Goal: Task Accomplishment & Management: Complete application form

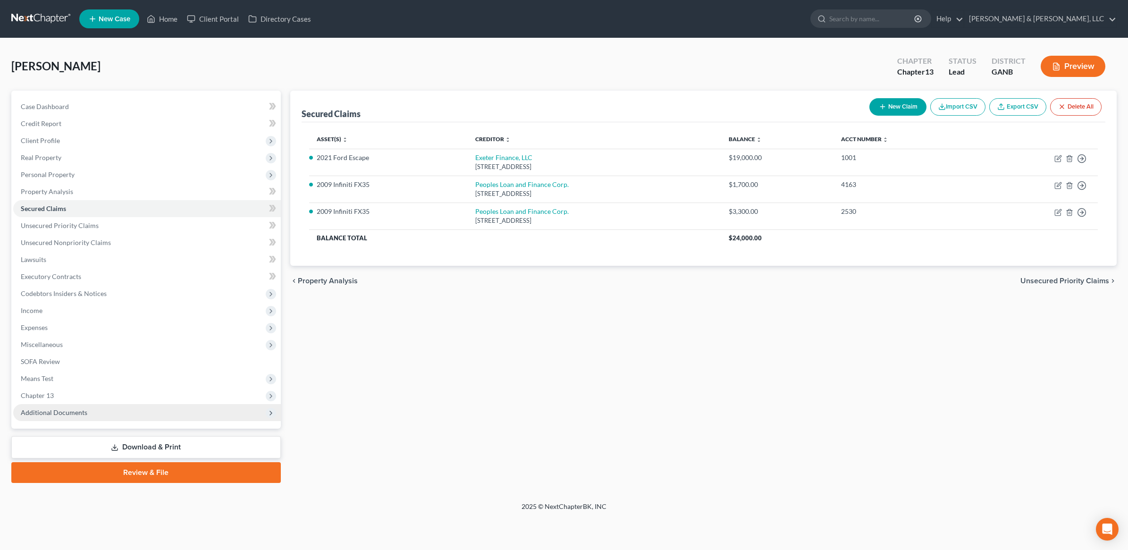
click at [91, 418] on span "Additional Documents" at bounding box center [147, 412] width 268 height 17
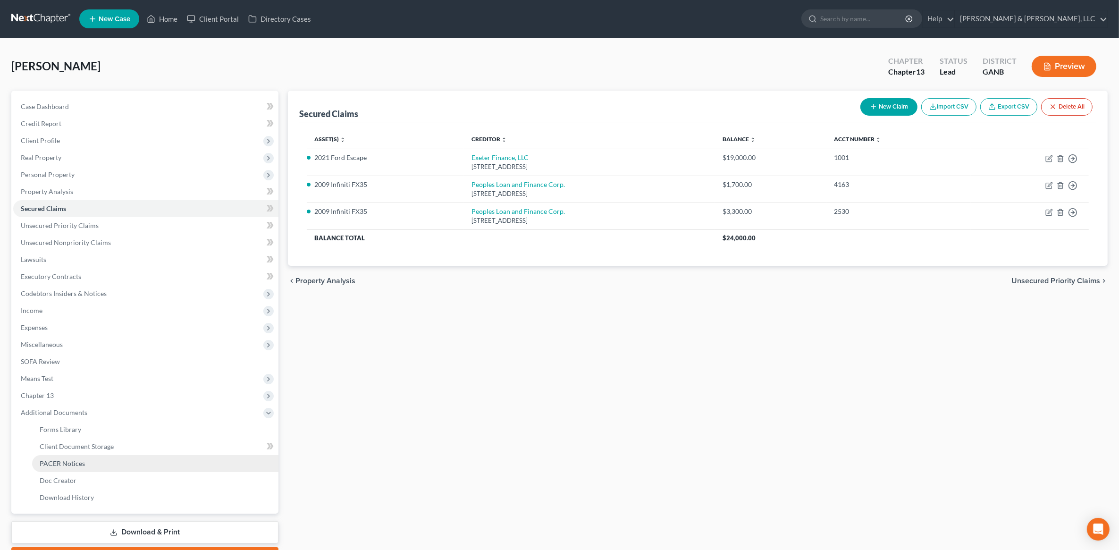
click at [75, 465] on span "PACER Notices" at bounding box center [62, 463] width 45 height 8
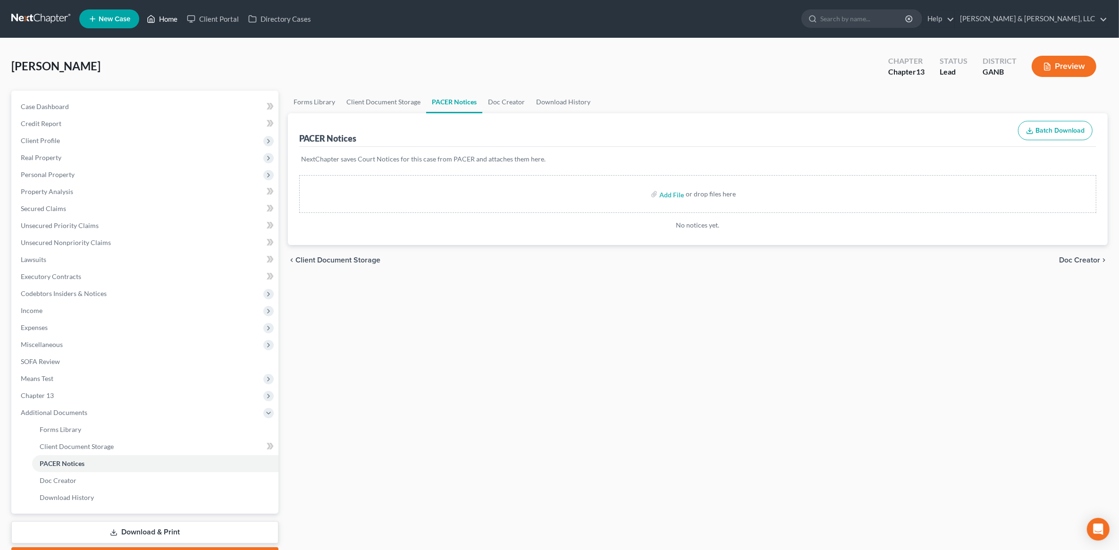
click at [173, 20] on link "Home" at bounding box center [162, 18] width 40 height 17
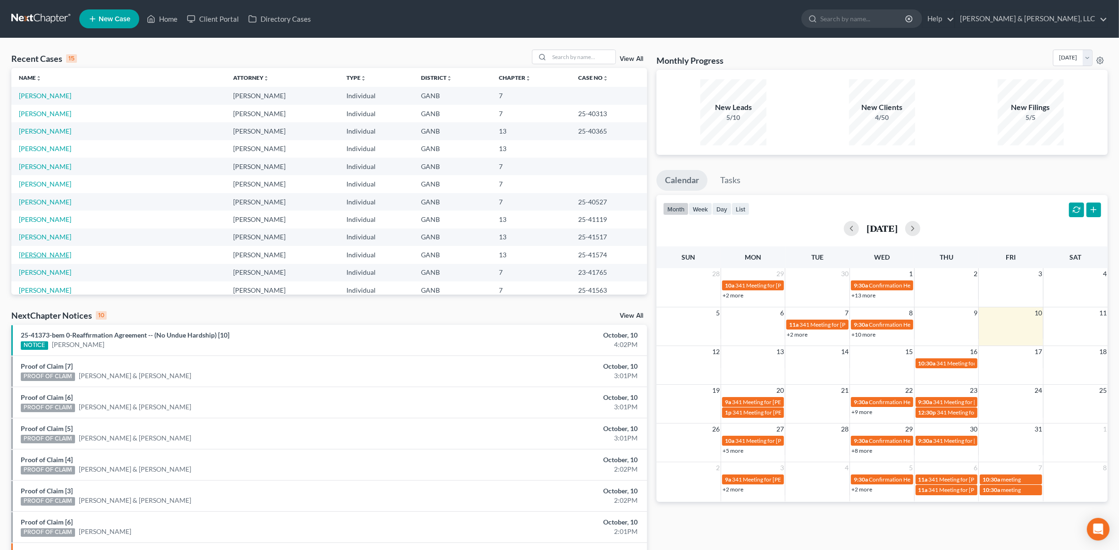
click at [41, 252] on link "[PERSON_NAME]" at bounding box center [45, 255] width 52 height 8
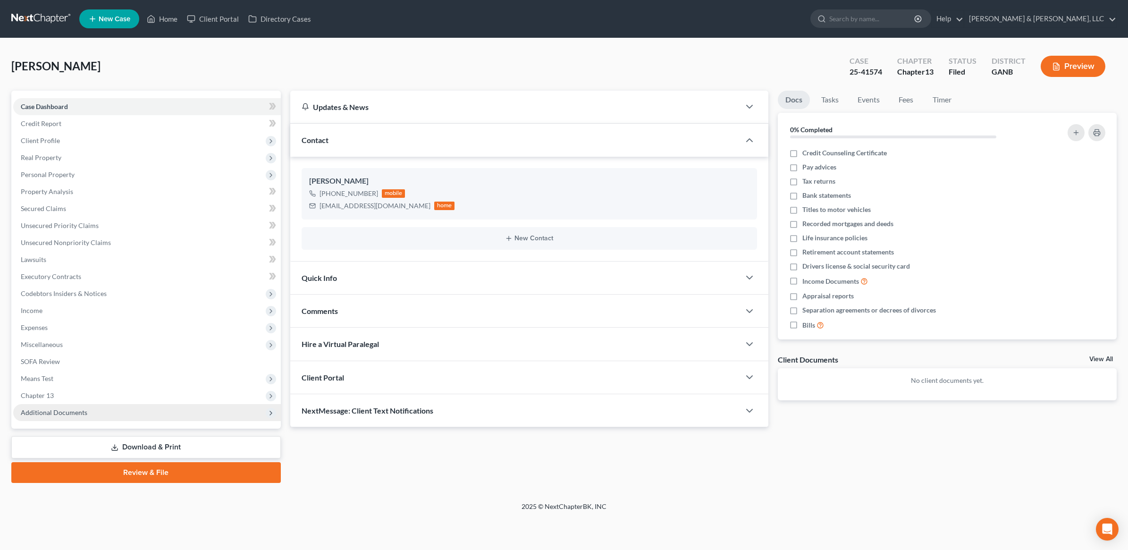
click at [82, 412] on span "Additional Documents" at bounding box center [54, 412] width 67 height 8
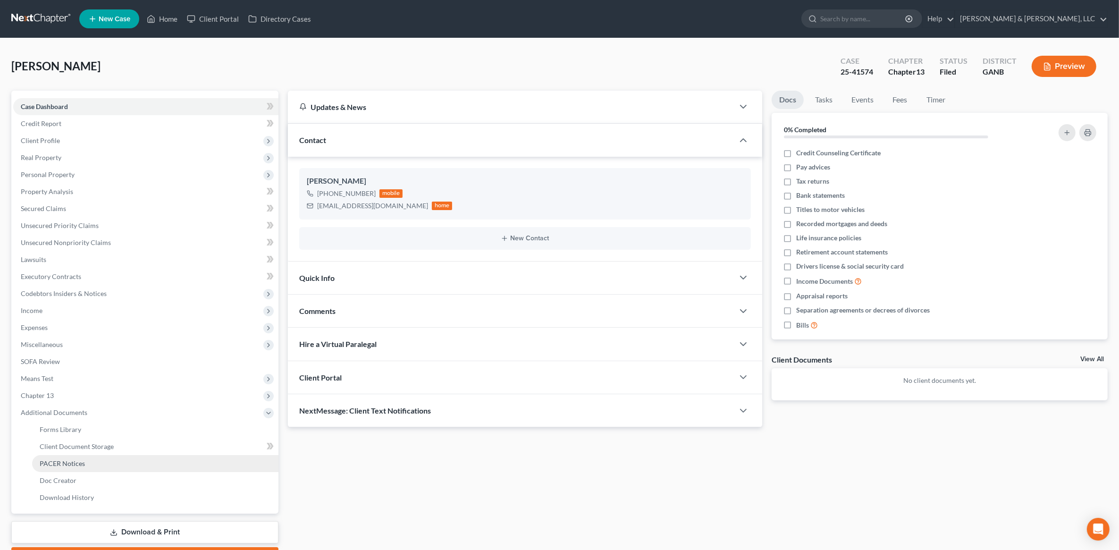
click at [74, 457] on link "PACER Notices" at bounding box center [155, 463] width 246 height 17
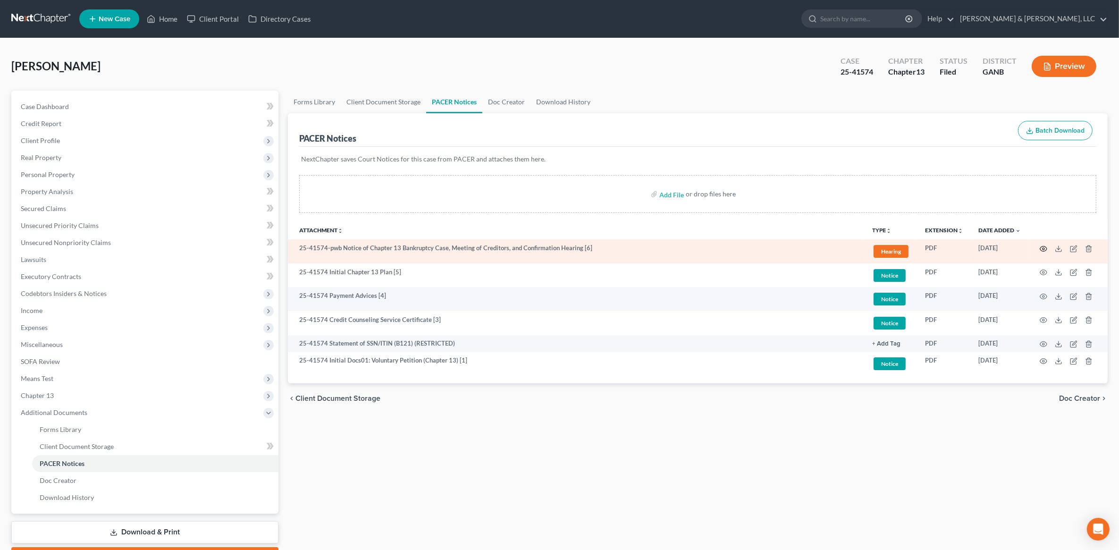
click at [1040, 250] on icon "button" at bounding box center [1044, 249] width 8 height 8
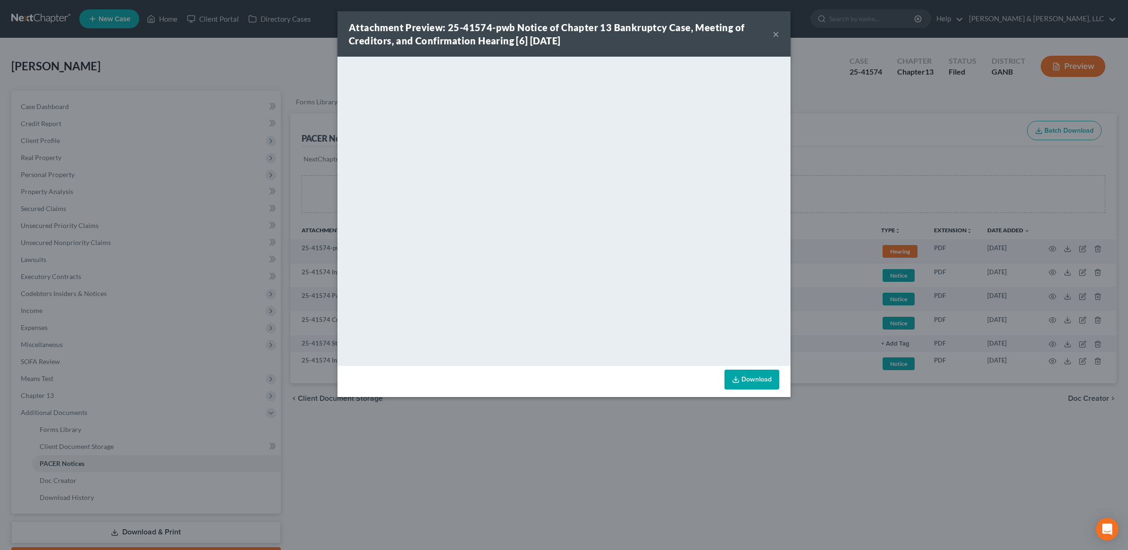
click at [862, 160] on div "Attachment Preview: 25-41574-pwb Notice of Chapter 13 Bankruptcy Case, Meeting …" at bounding box center [564, 275] width 1128 height 550
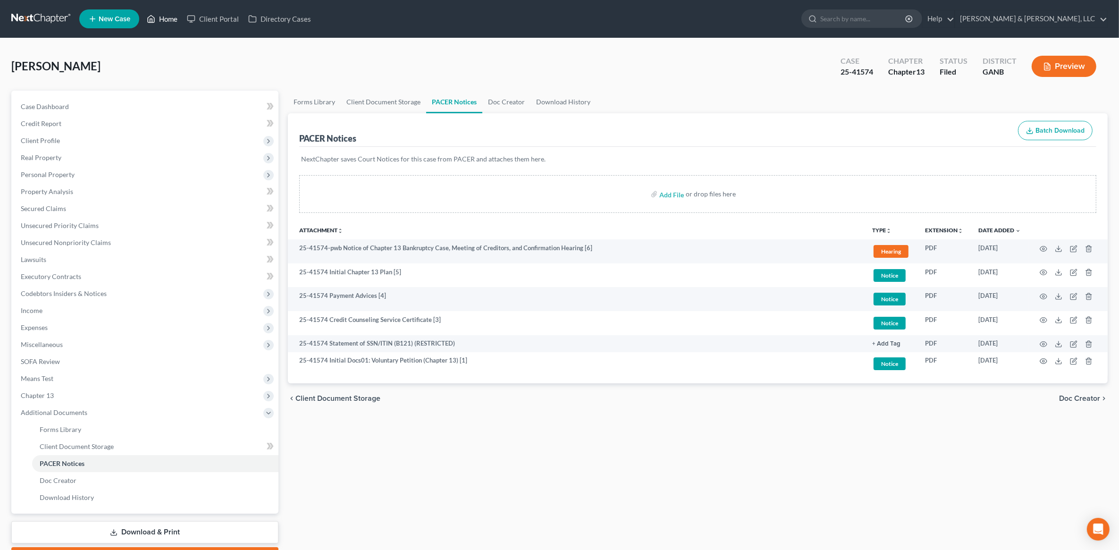
click at [162, 25] on link "Home" at bounding box center [162, 18] width 40 height 17
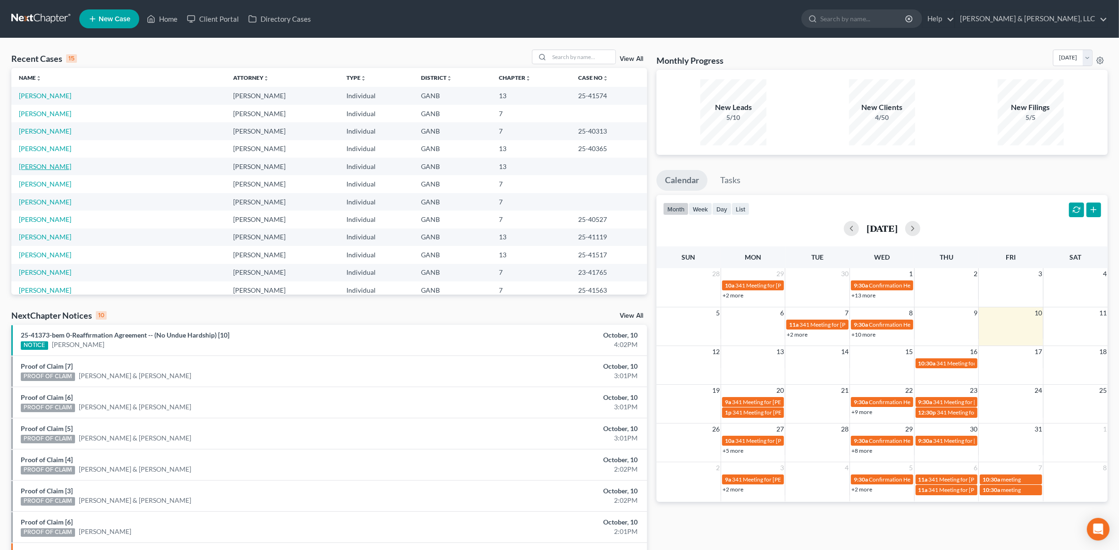
click at [42, 167] on link "[PERSON_NAME]" at bounding box center [45, 166] width 52 height 8
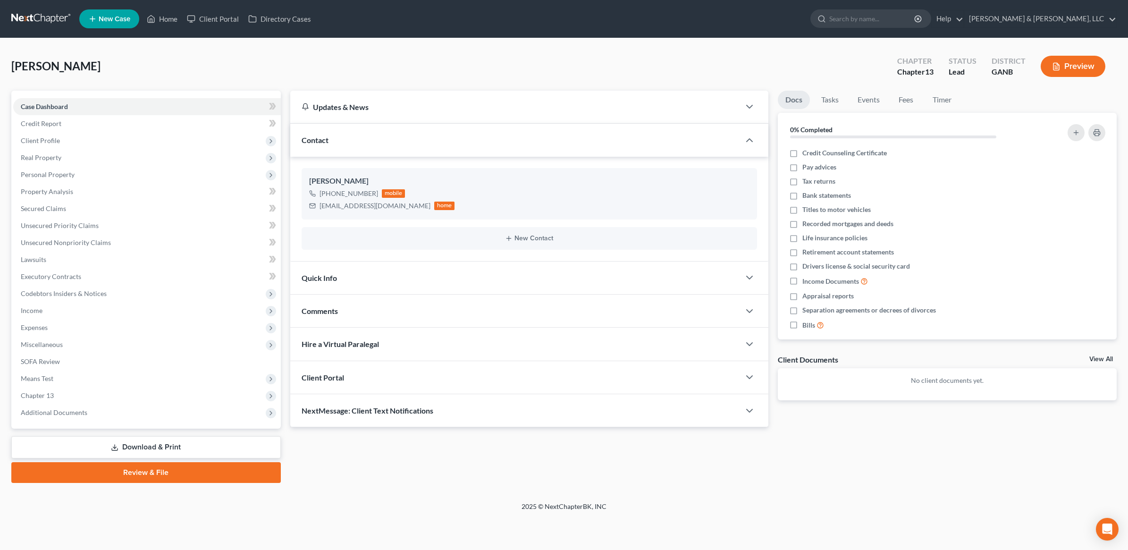
click at [154, 450] on link "Download & Print" at bounding box center [146, 447] width 270 height 22
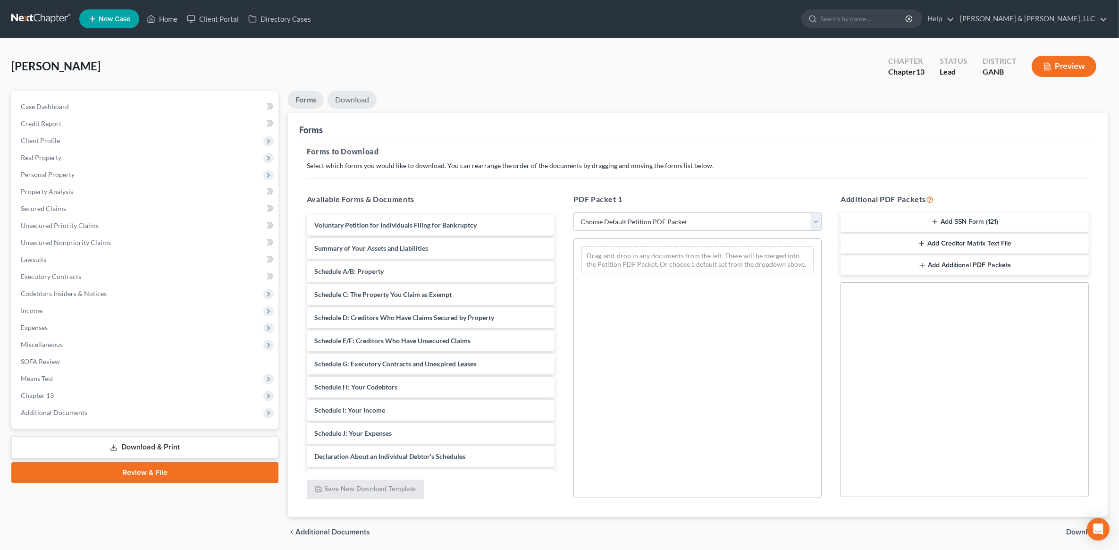
click at [364, 103] on link "Download" at bounding box center [352, 100] width 49 height 18
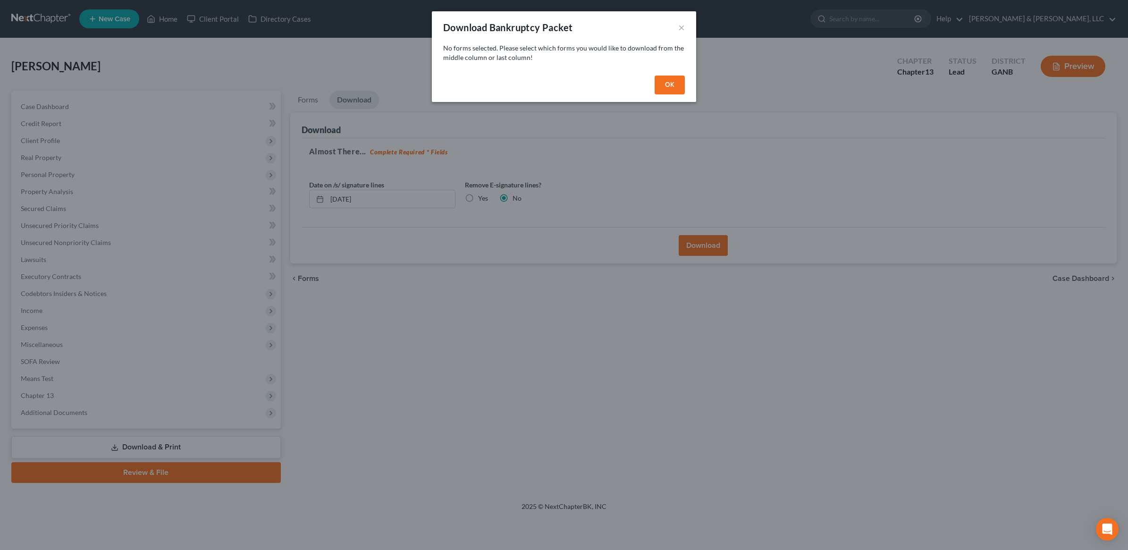
click at [673, 85] on button "OK" at bounding box center [670, 85] width 30 height 19
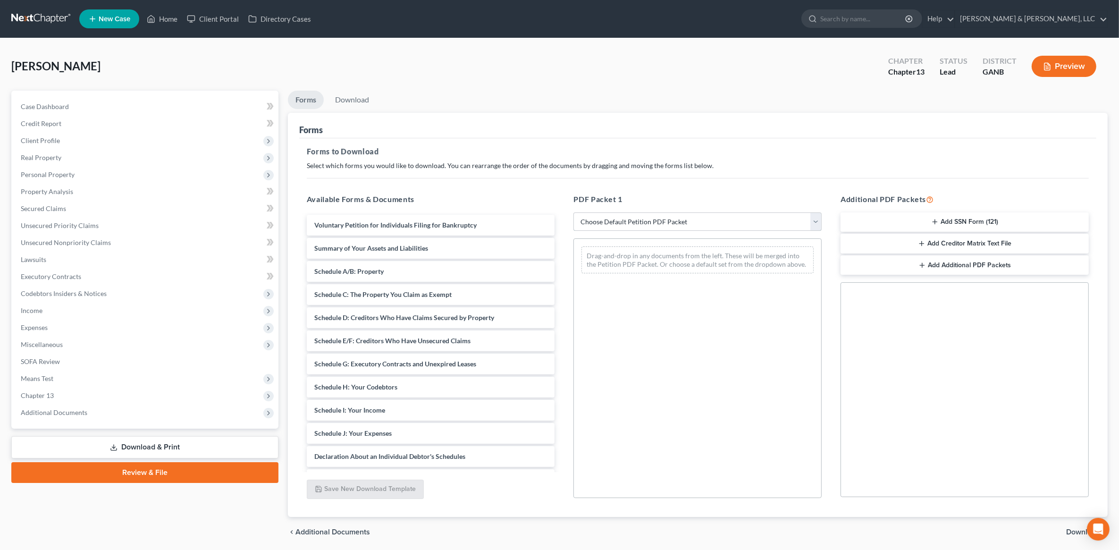
click at [704, 219] on select "Choose Default Petition PDF Packet Complete Bankruptcy Petition (all forms and …" at bounding box center [698, 221] width 248 height 19
select select "8"
click at [574, 212] on select "Choose Default Petition PDF Packet Complete Bankruptcy Petition (all forms and …" at bounding box center [698, 221] width 248 height 19
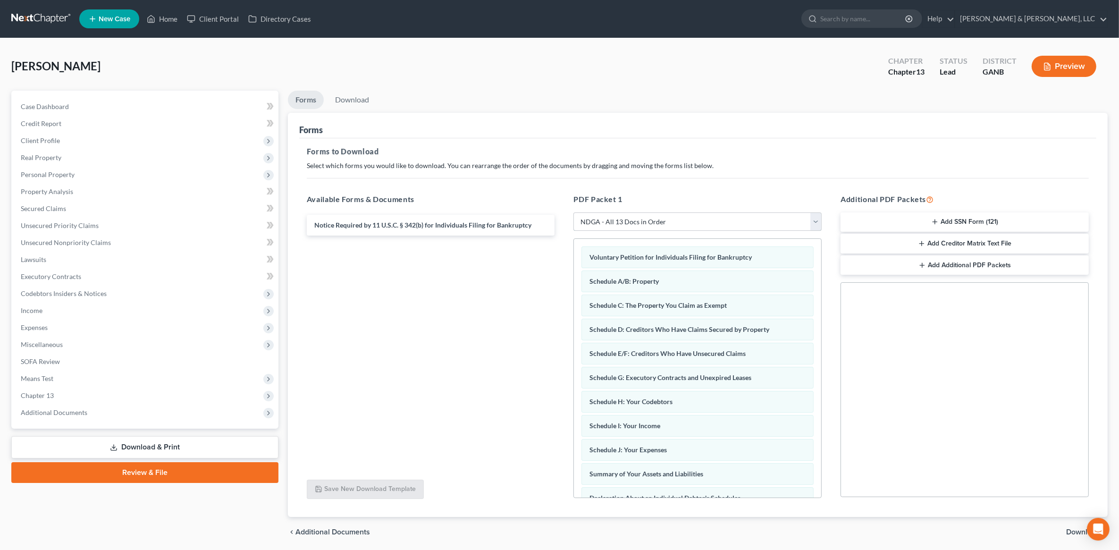
scroll to position [33, 0]
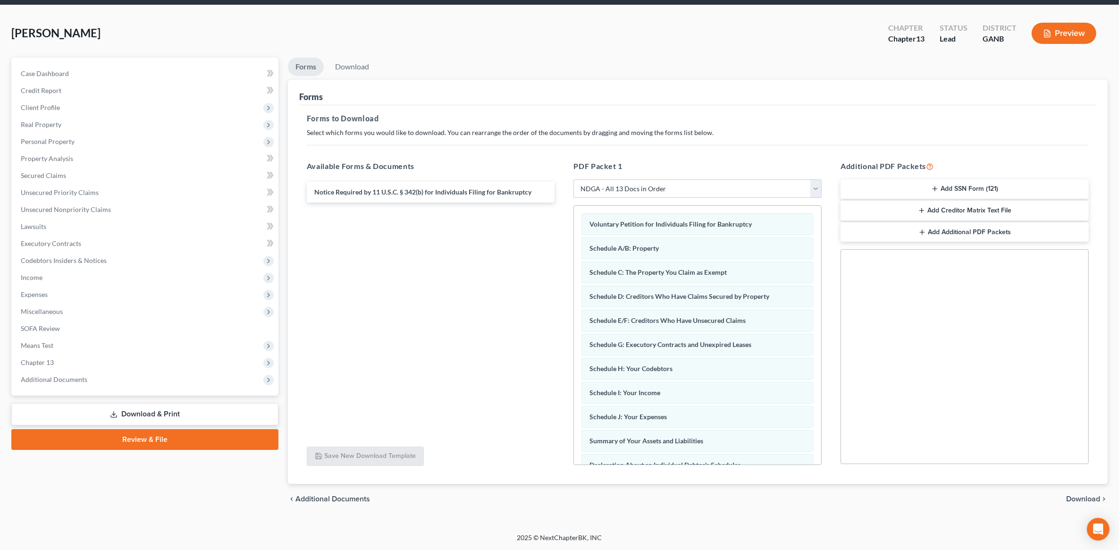
click at [1079, 500] on span "Download" at bounding box center [1083, 499] width 34 height 8
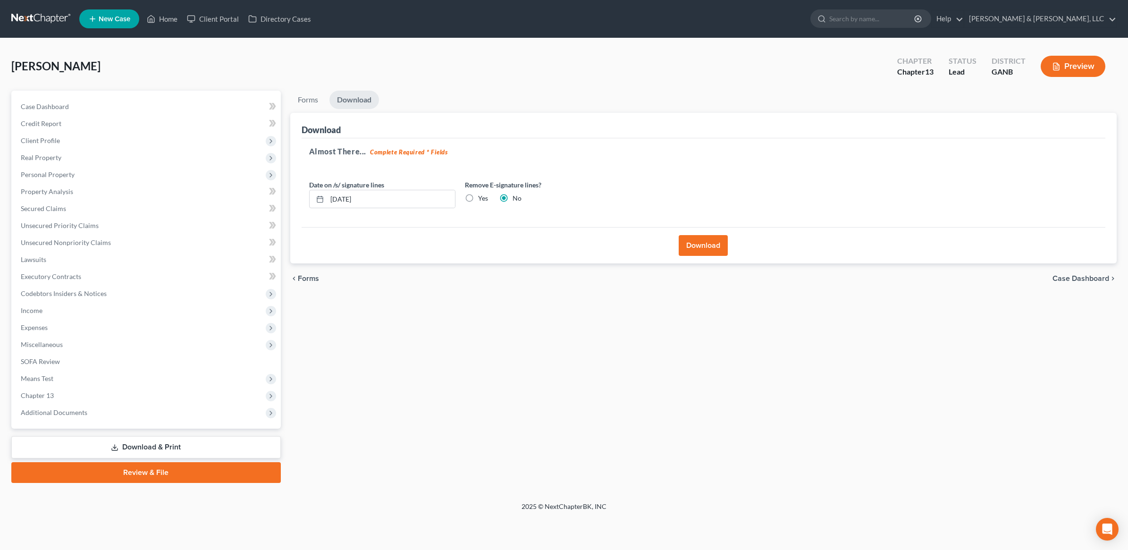
click at [713, 245] on button "Download" at bounding box center [703, 245] width 49 height 21
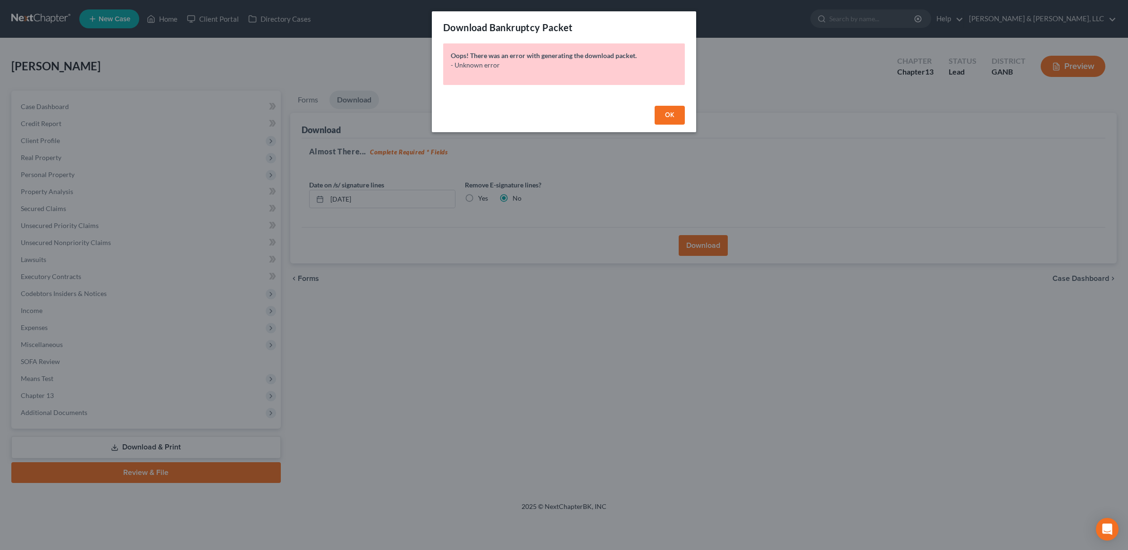
click at [667, 125] on div "OK" at bounding box center [564, 117] width 264 height 30
click at [658, 117] on button "OK" at bounding box center [670, 115] width 30 height 19
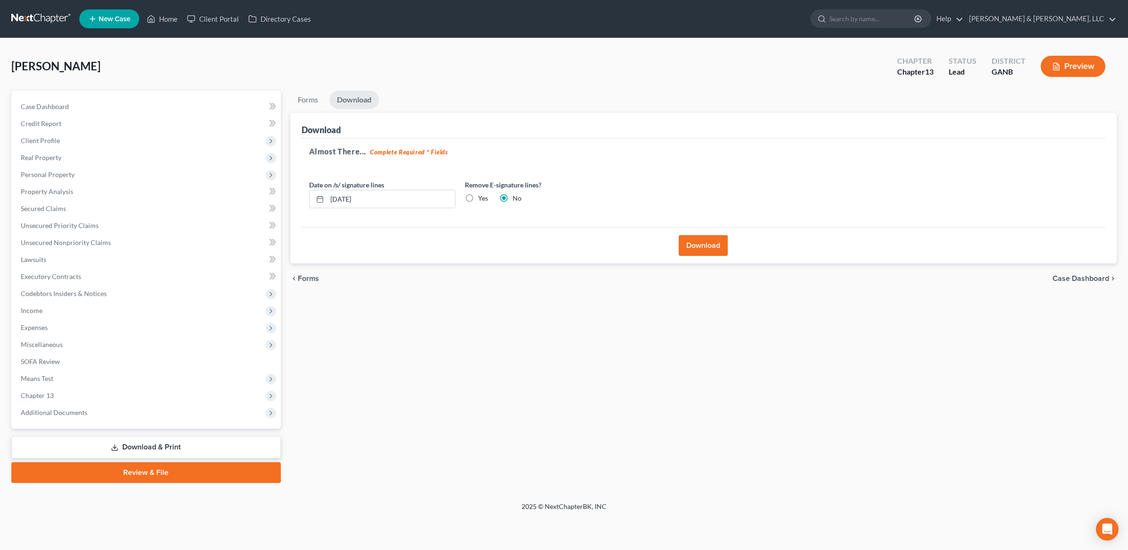
click at [478, 198] on label "Yes" at bounding box center [483, 198] width 10 height 9
click at [482, 198] on input "Yes" at bounding box center [485, 197] width 6 height 6
radio input "true"
radio input "false"
click at [714, 249] on button "Download" at bounding box center [703, 245] width 49 height 21
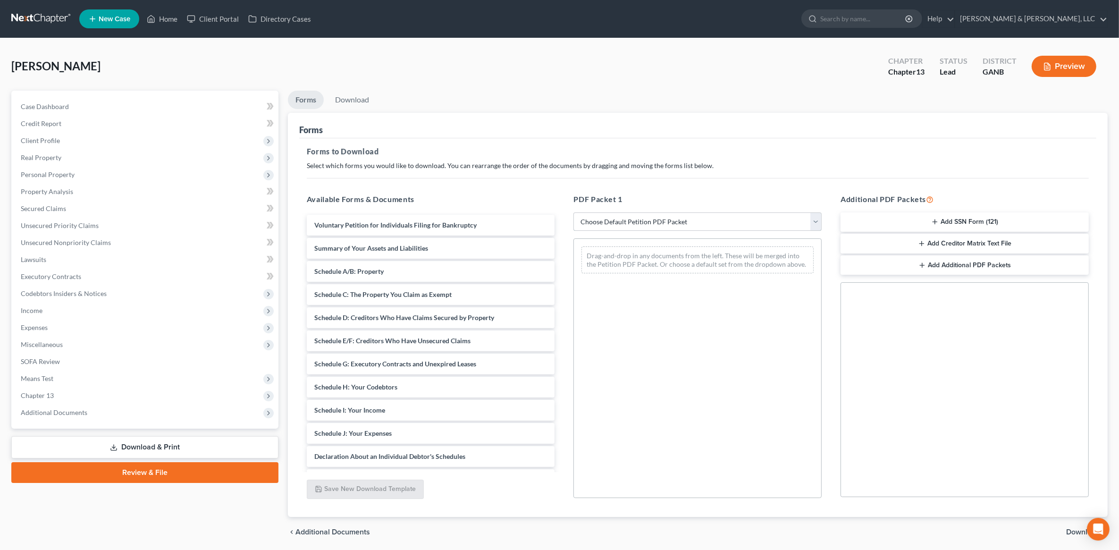
click at [674, 224] on select "Choose Default Petition PDF Packet Complete Bankruptcy Petition (all forms and …" at bounding box center [698, 221] width 248 height 19
select select "8"
click at [574, 212] on select "Choose Default Petition PDF Packet Complete Bankruptcy Petition (all forms and …" at bounding box center [698, 221] width 248 height 19
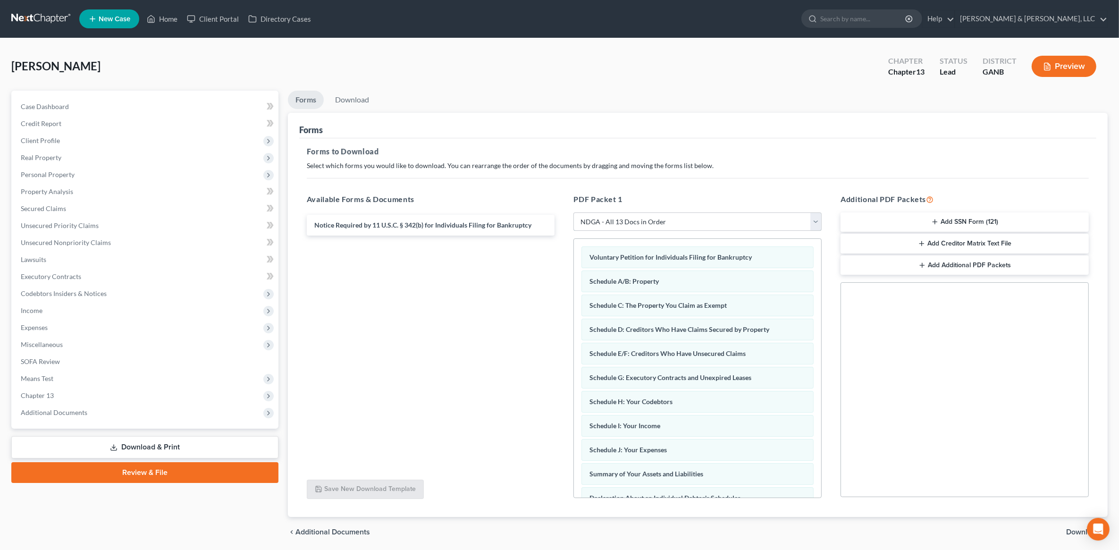
scroll to position [33, 0]
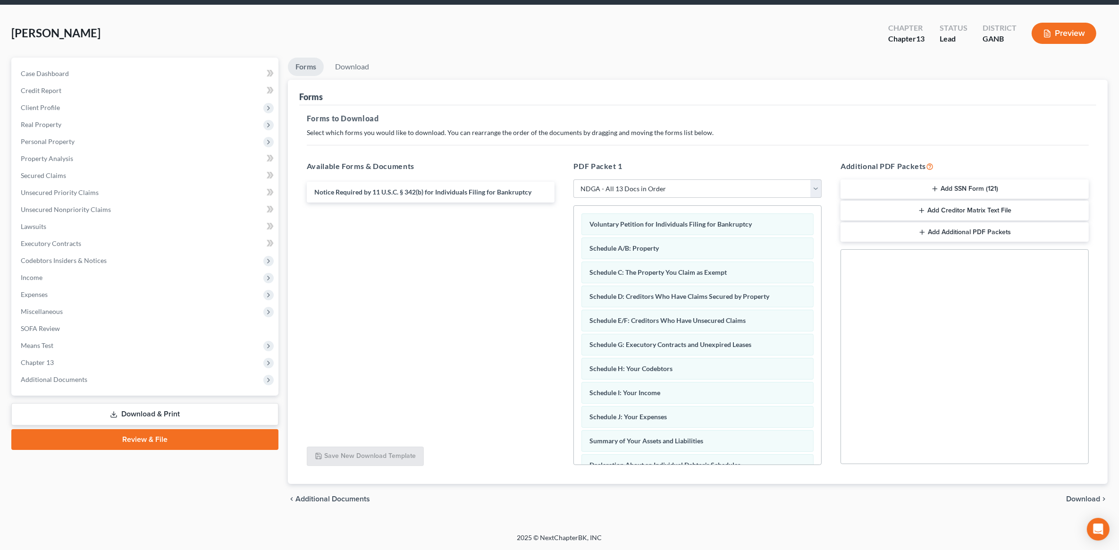
click at [1079, 499] on span "Download" at bounding box center [1083, 499] width 34 height 8
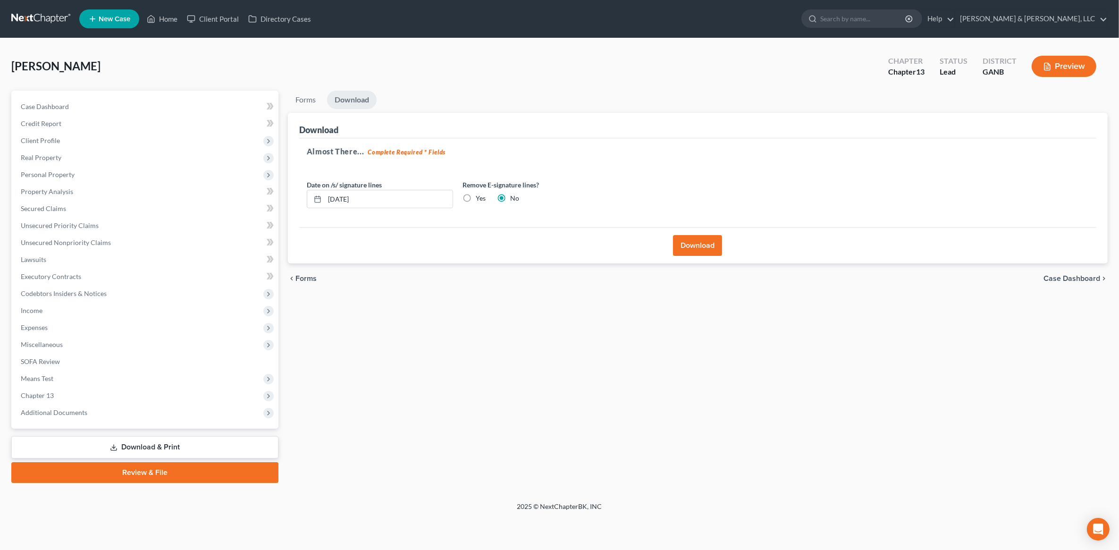
scroll to position [0, 0]
click at [702, 245] on button "Download" at bounding box center [703, 245] width 49 height 21
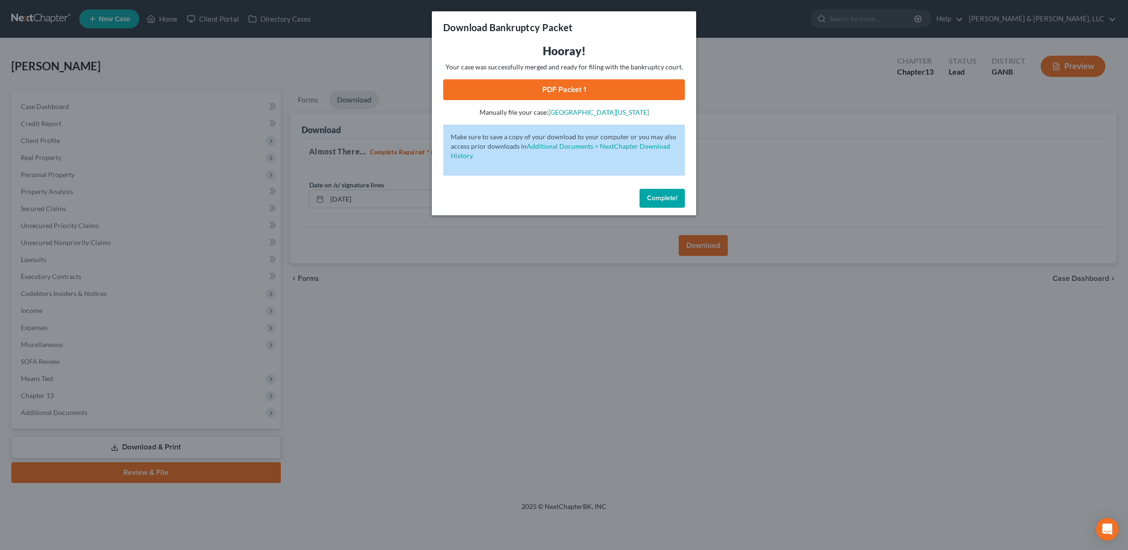
click at [596, 90] on link "PDF Packet 1" at bounding box center [564, 89] width 242 height 21
click at [666, 196] on span "Complete!" at bounding box center [662, 198] width 30 height 8
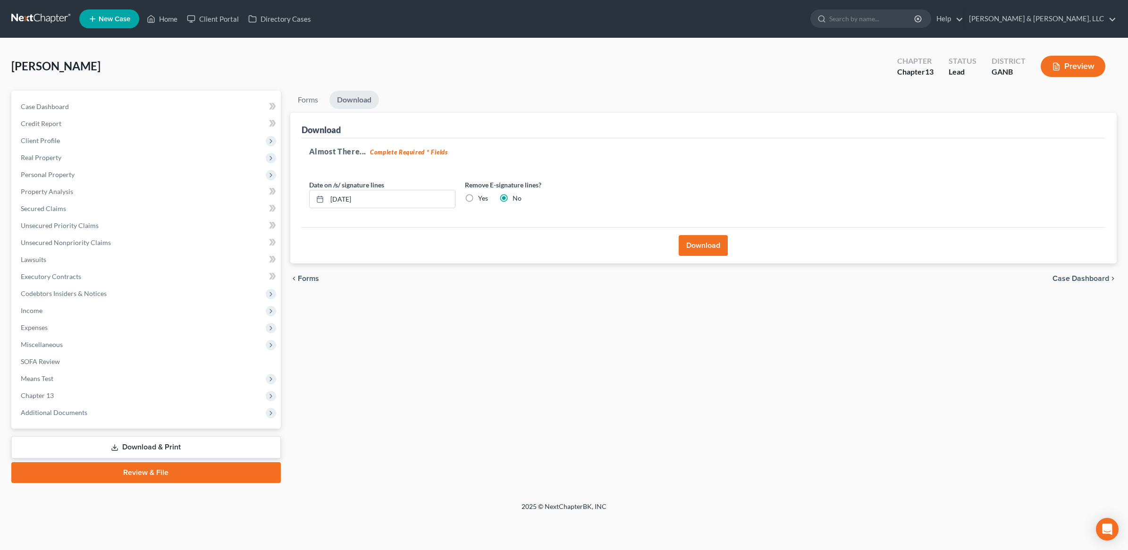
click at [173, 473] on link "Review & File" at bounding box center [146, 472] width 270 height 21
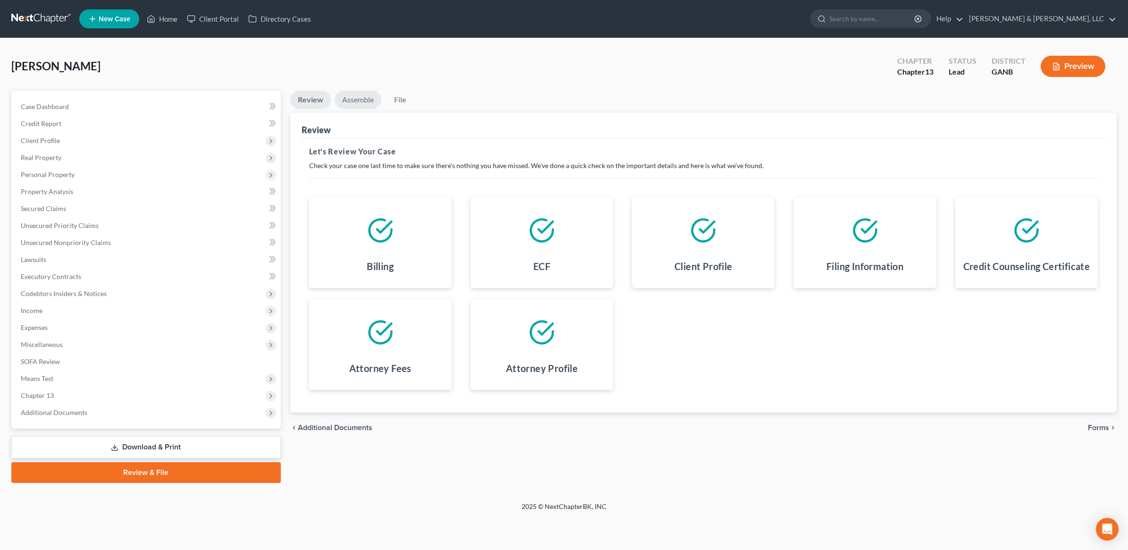
click at [372, 95] on link "Assemble" at bounding box center [358, 100] width 47 height 18
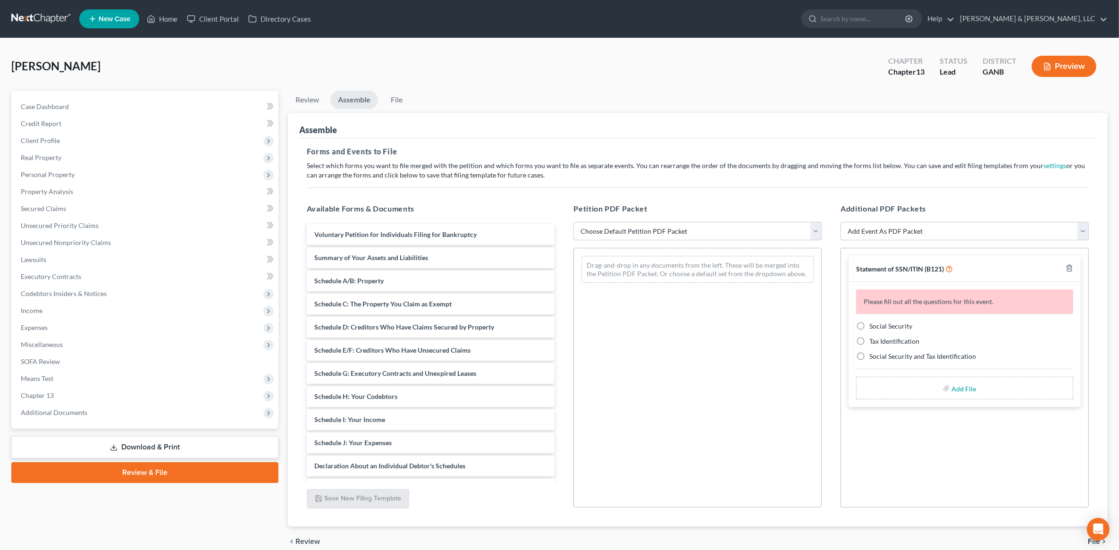
click at [710, 223] on select "Choose Default Petition PDF Packet Complete Bankruptcy Petition (all forms and …" at bounding box center [698, 231] width 248 height 19
select select "2"
click at [574, 222] on select "Choose Default Petition PDF Packet Complete Bankruptcy Petition (all forms and …" at bounding box center [698, 231] width 248 height 19
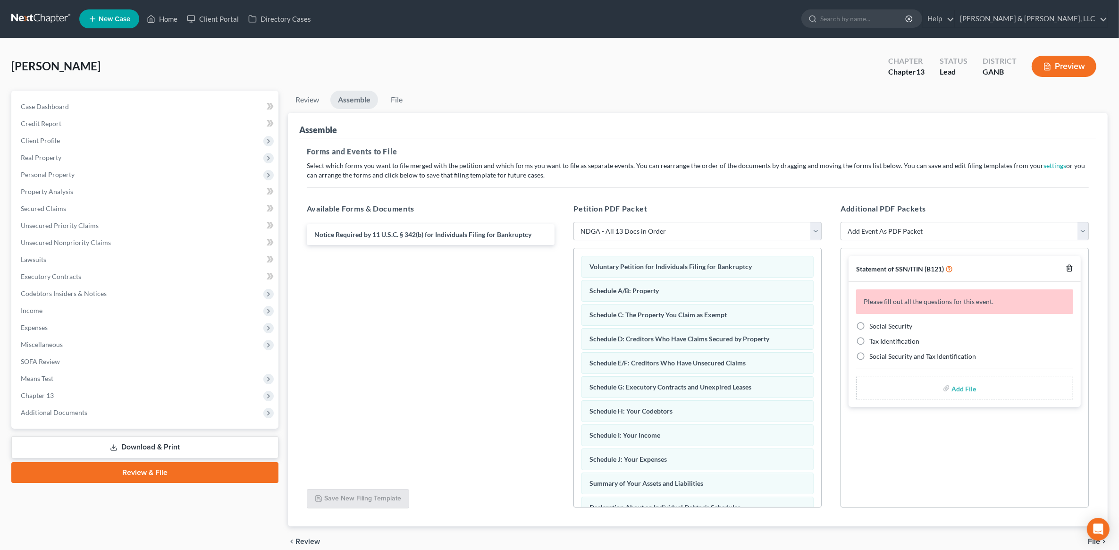
click at [1072, 267] on icon "button" at bounding box center [1069, 268] width 4 height 6
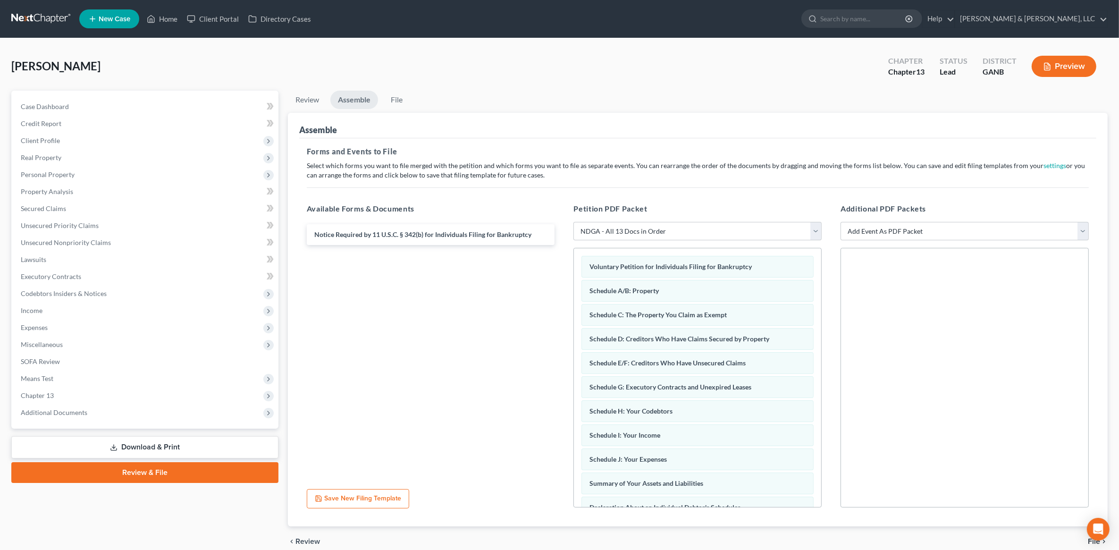
scroll to position [42, 0]
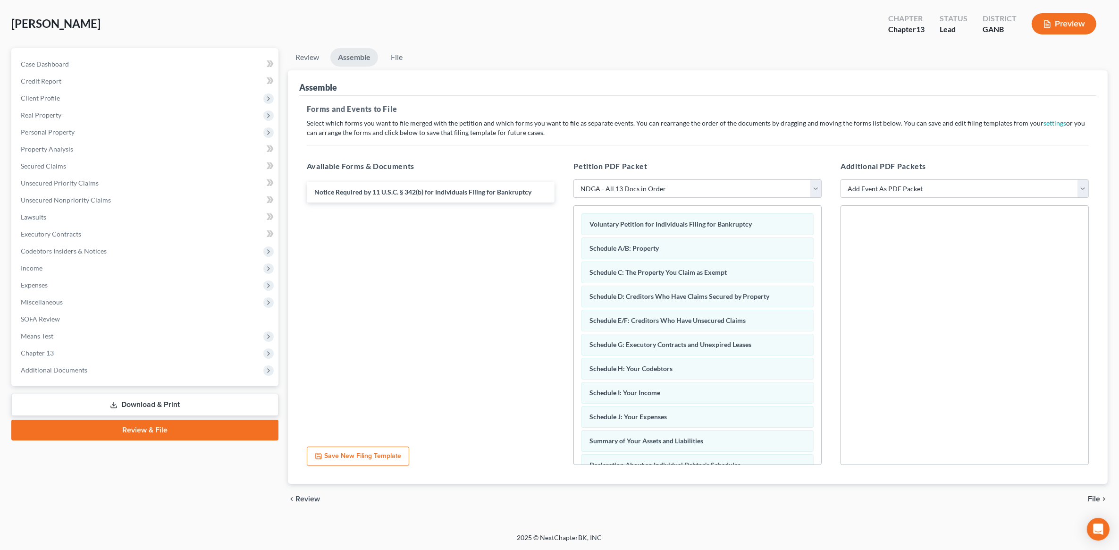
click at [1099, 495] on span "File" at bounding box center [1094, 499] width 12 height 8
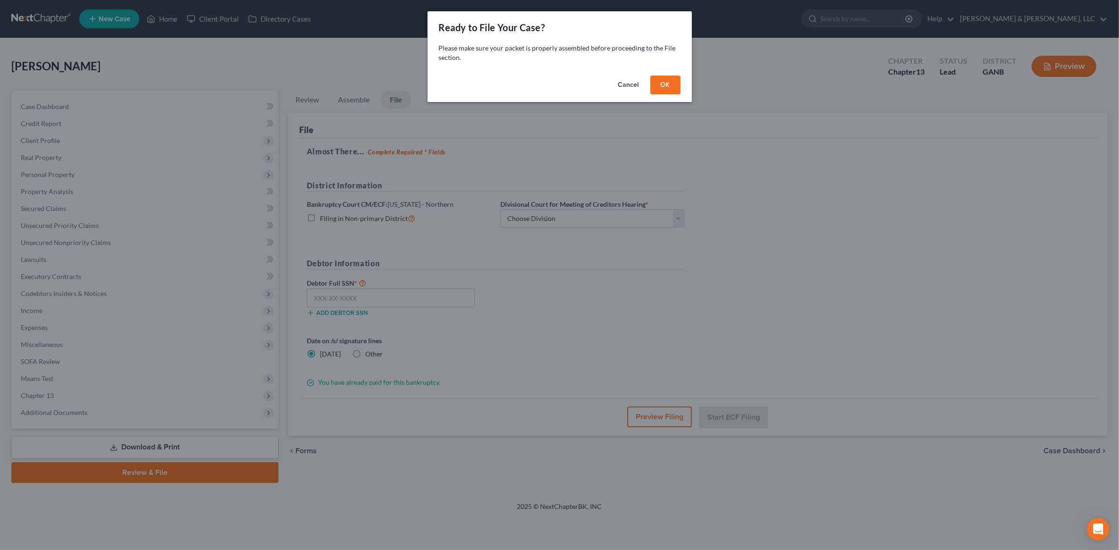
scroll to position [0, 0]
click at [666, 82] on button "OK" at bounding box center [670, 85] width 30 height 19
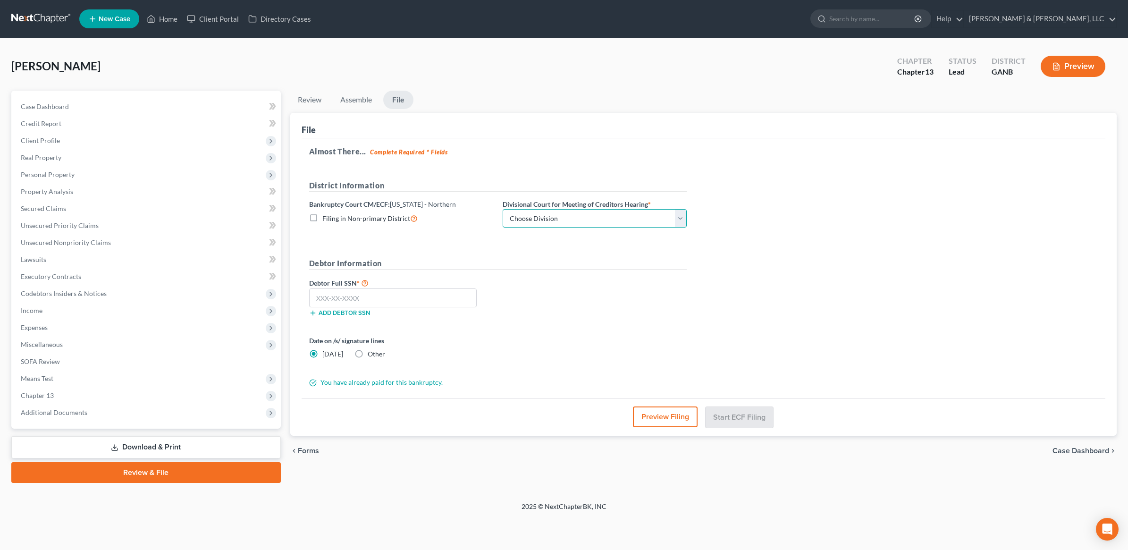
click at [552, 212] on select "Choose Division [GEOGRAPHIC_DATA] [GEOGRAPHIC_DATA] [GEOGRAPHIC_DATA] [GEOGRAPH…" at bounding box center [595, 218] width 184 height 19
select select "3"
click at [503, 209] on select "Choose Division [GEOGRAPHIC_DATA] [GEOGRAPHIC_DATA] [GEOGRAPHIC_DATA] [GEOGRAPH…" at bounding box center [595, 218] width 184 height 19
click at [373, 301] on input "text" at bounding box center [393, 297] width 168 height 19
type input "252-55-3735"
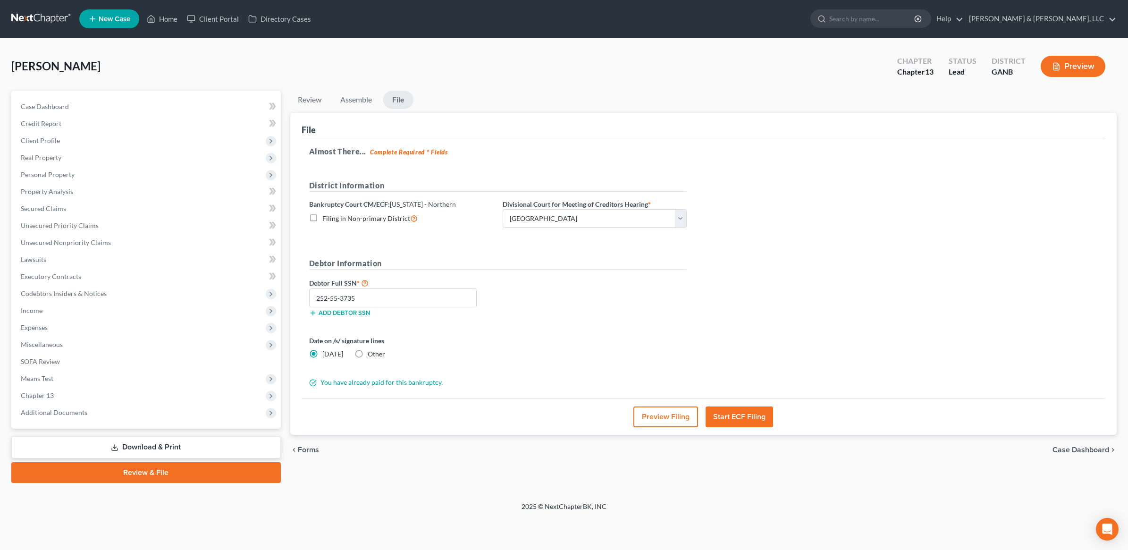
click at [761, 424] on button "Start ECF Filing" at bounding box center [740, 416] width 68 height 21
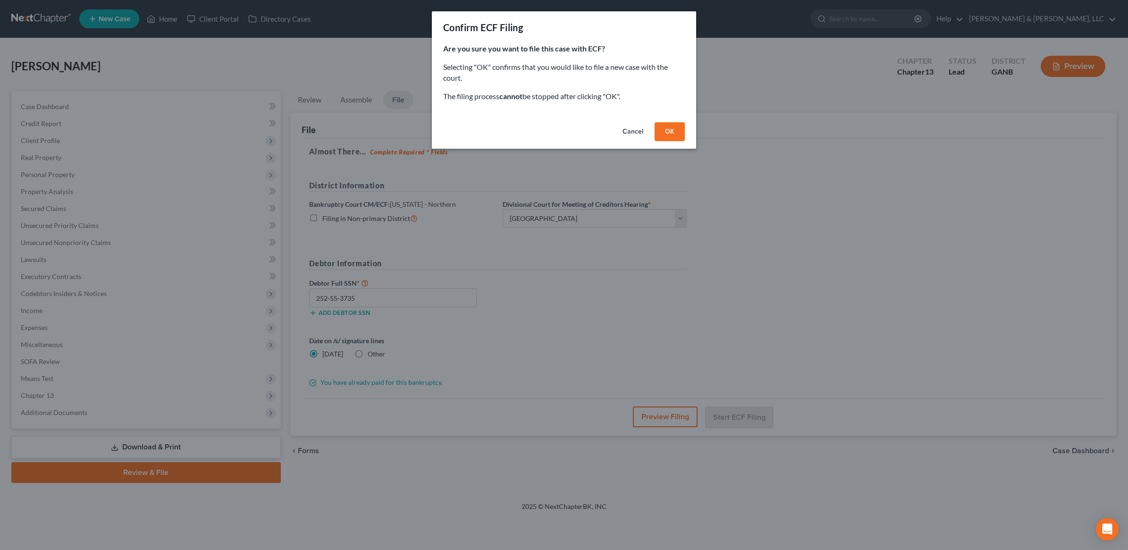
click at [669, 133] on button "OK" at bounding box center [670, 131] width 30 height 19
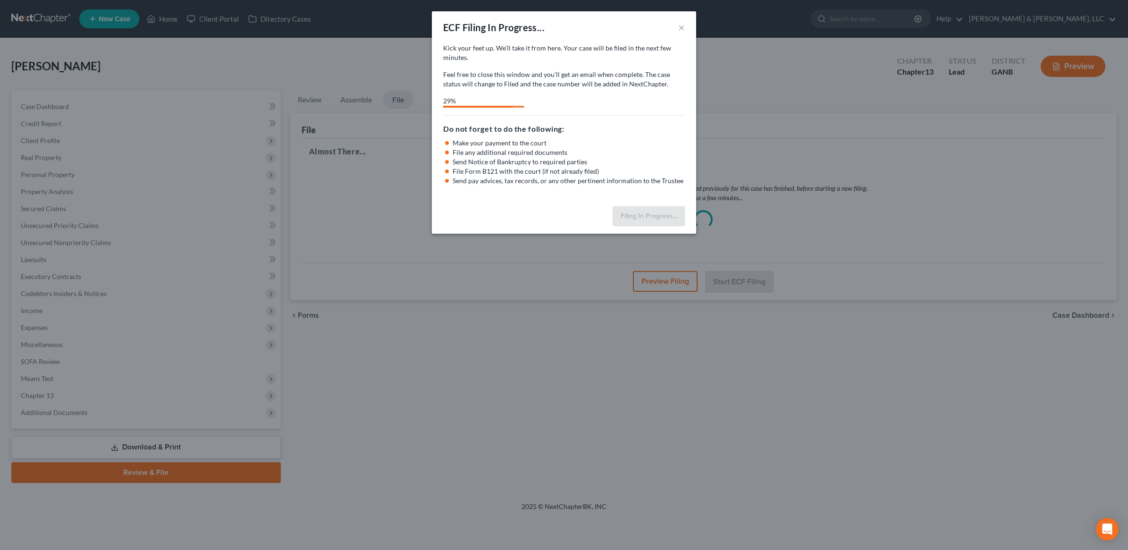
select select "3"
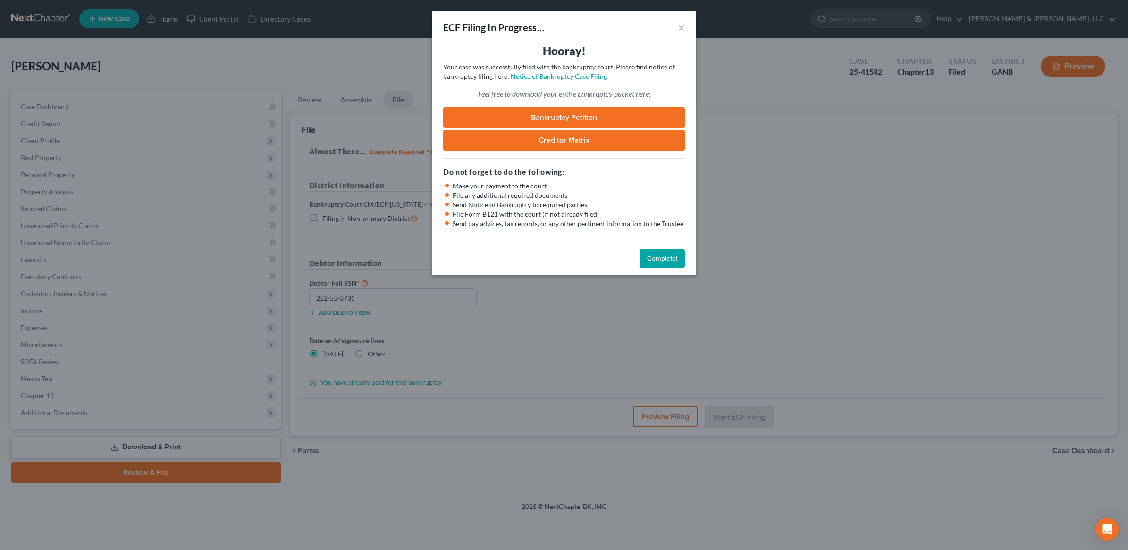
click at [580, 112] on link "Bankruptcy Petition" at bounding box center [564, 117] width 242 height 21
click at [650, 260] on button "Complete!" at bounding box center [662, 258] width 45 height 19
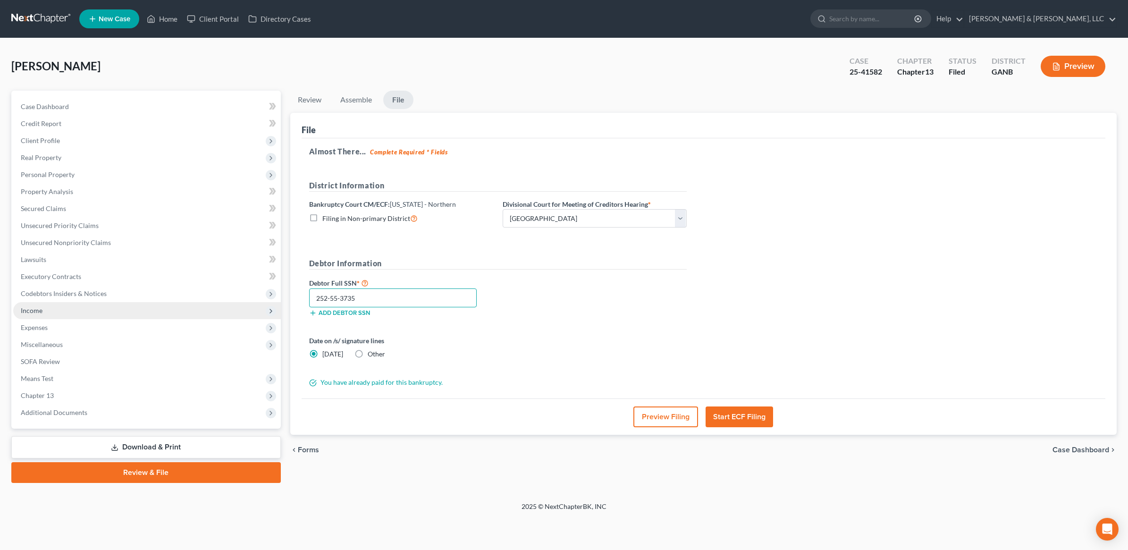
drag, startPoint x: 380, startPoint y: 297, endPoint x: 242, endPoint y: 303, distance: 138.4
click at [242, 303] on div "Petition Navigation Case Dashboard Payments Invoices Payments Payments Credit R…" at bounding box center [564, 287] width 1115 height 392
click at [175, 446] on link "Download & Print" at bounding box center [146, 447] width 270 height 22
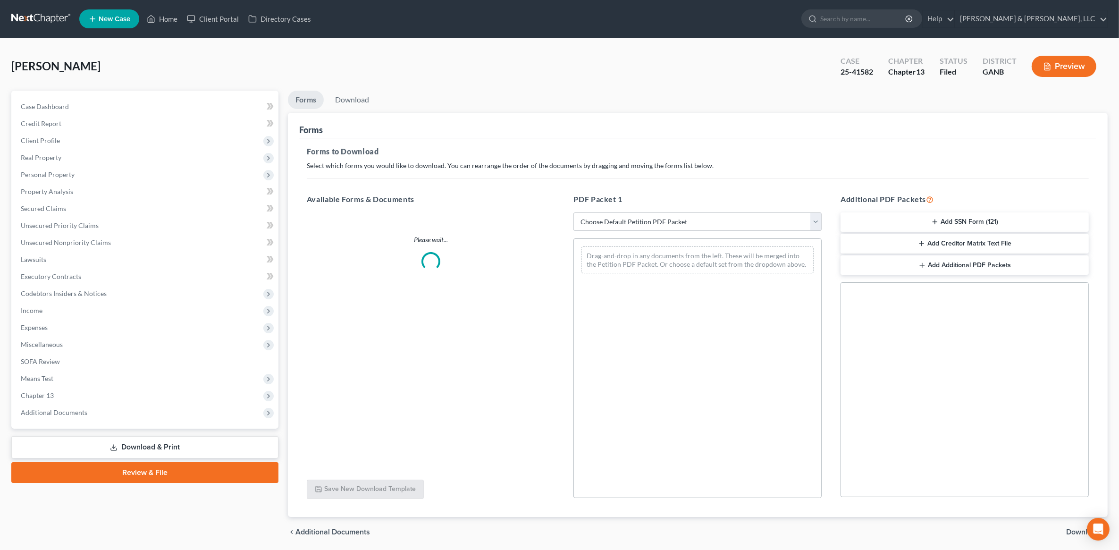
click at [1005, 222] on button "Add SSN Form (121)" at bounding box center [965, 222] width 248 height 20
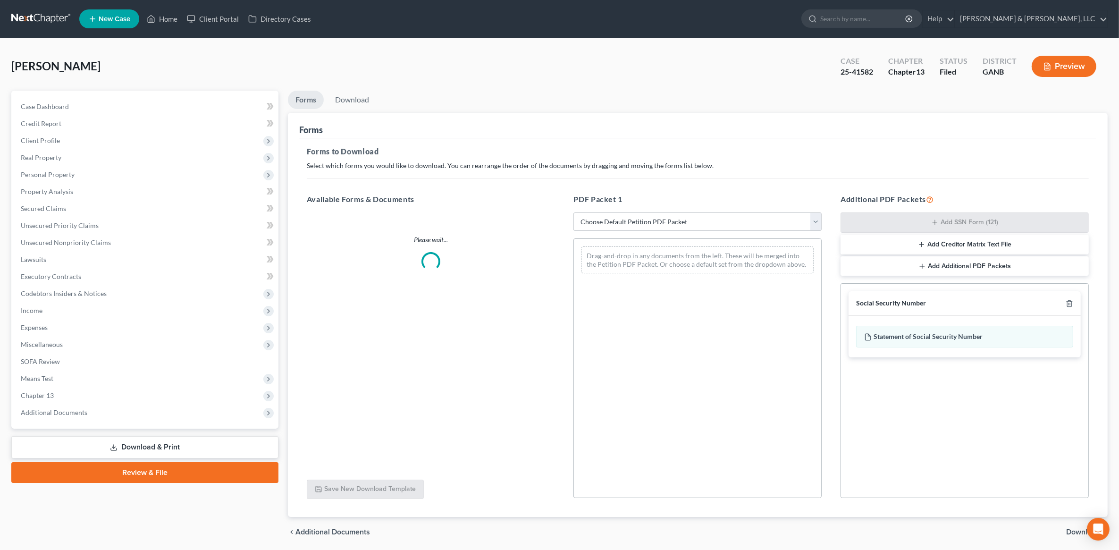
click at [1073, 530] on span "Download" at bounding box center [1083, 532] width 34 height 8
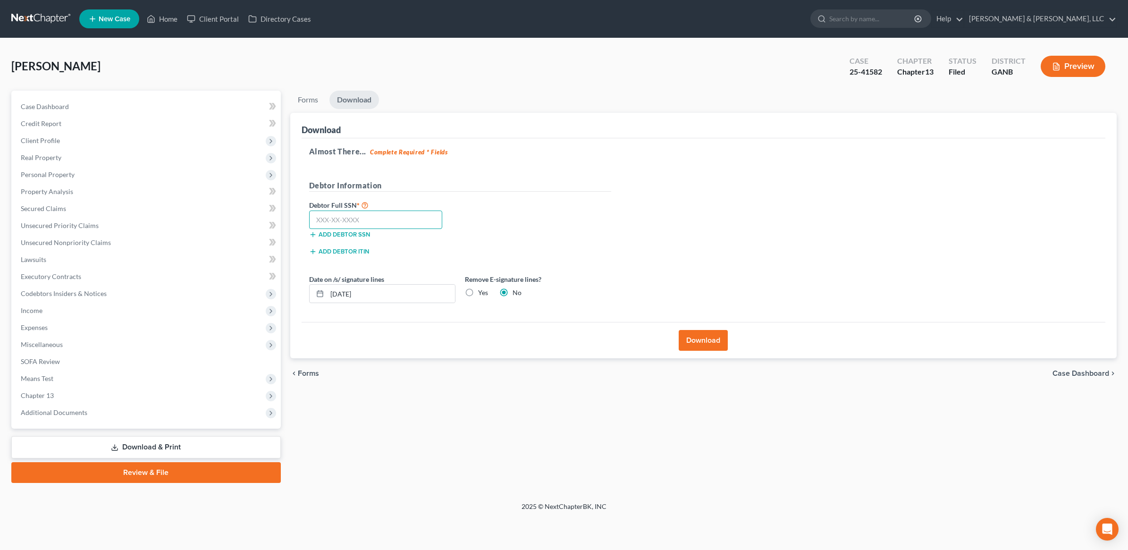
click at [430, 222] on input "text" at bounding box center [376, 220] width 134 height 19
paste input "252-55-3735"
type input "252-55-3735"
click at [716, 343] on button "Download" at bounding box center [703, 340] width 49 height 21
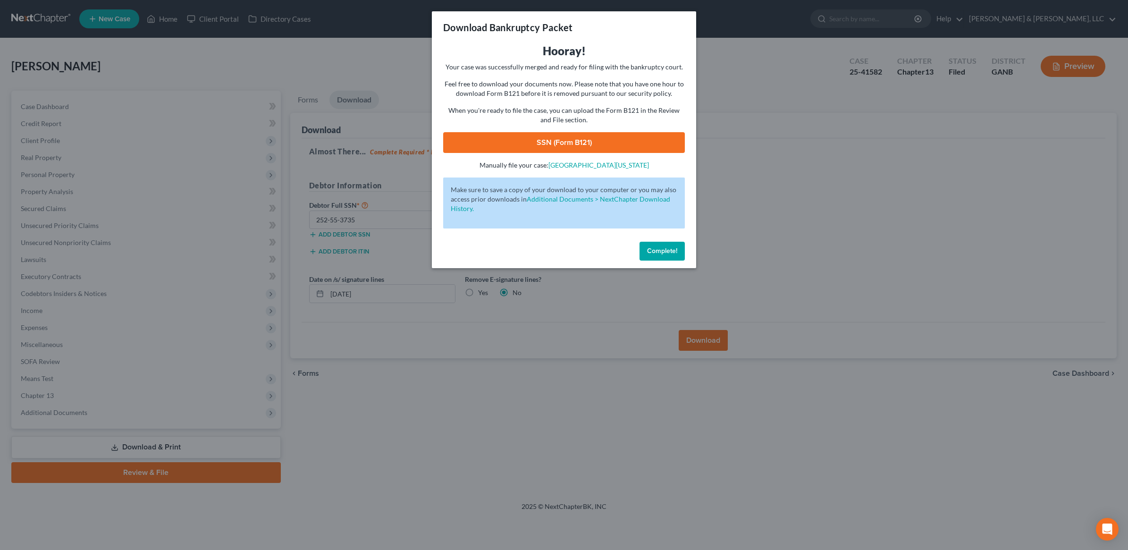
click at [576, 142] on link "SSN (Form B121)" at bounding box center [564, 142] width 242 height 21
click at [666, 255] on button "Complete!" at bounding box center [662, 251] width 45 height 19
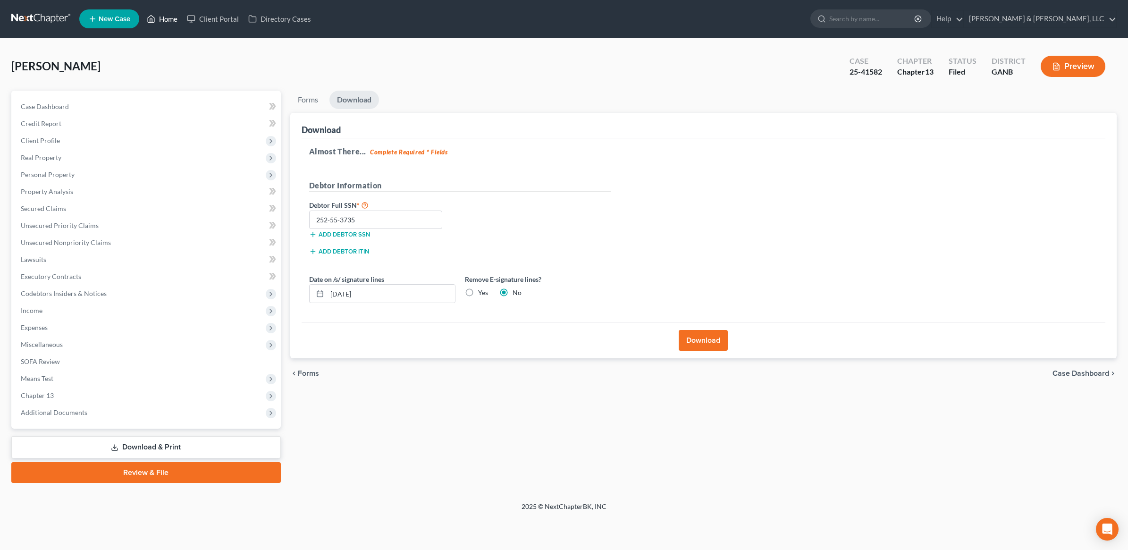
click at [168, 19] on link "Home" at bounding box center [162, 18] width 40 height 17
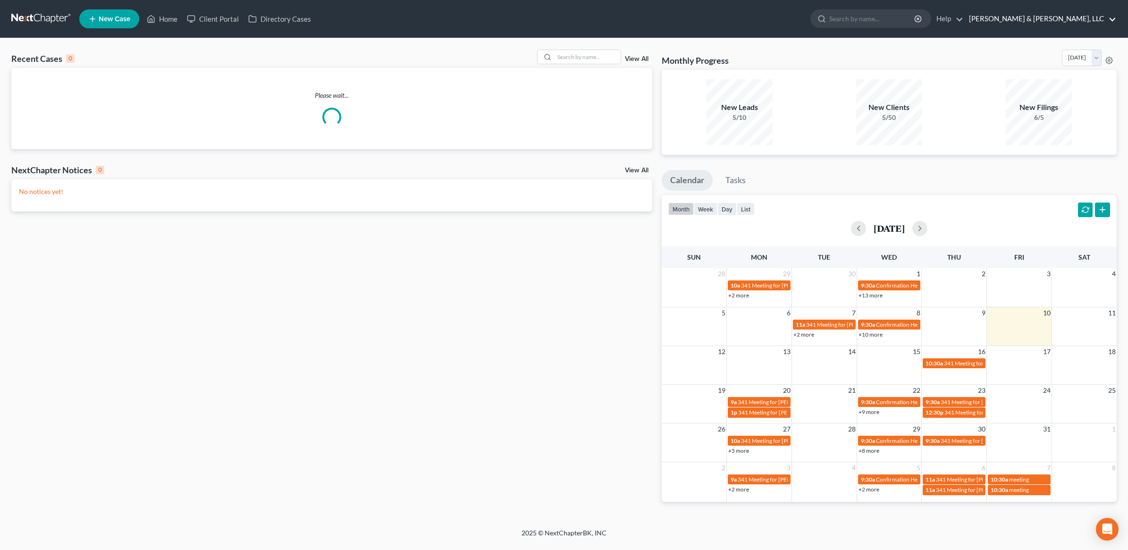
click at [1084, 17] on link "[PERSON_NAME] & [PERSON_NAME], LLC" at bounding box center [1041, 18] width 152 height 17
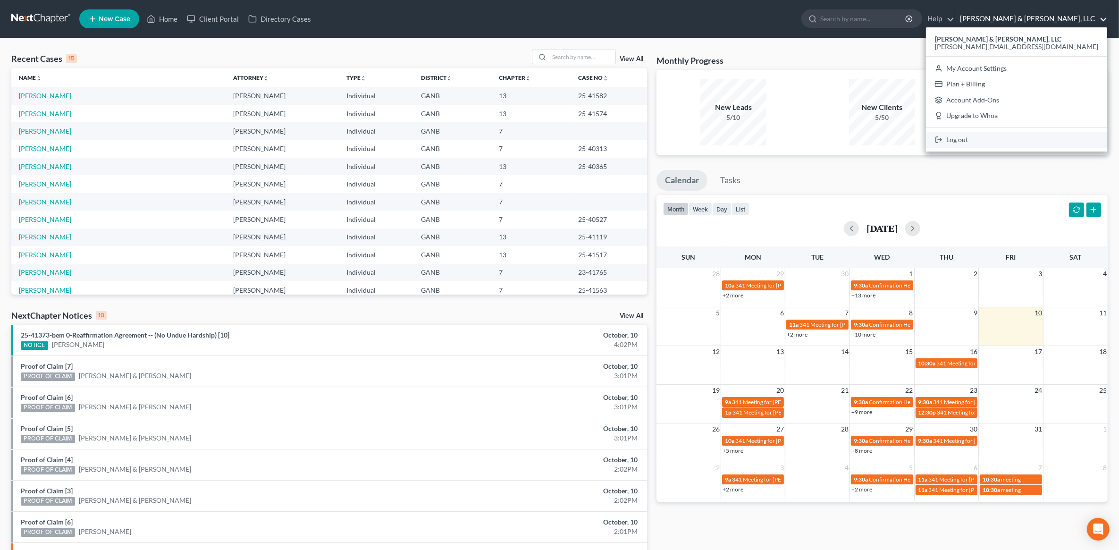
click at [1047, 137] on link "Log out" at bounding box center [1016, 140] width 181 height 16
